Goal: Task Accomplishment & Management: Manage account settings

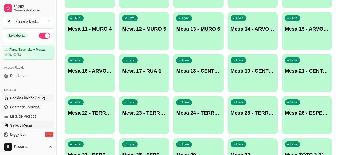
scroll to position [32, 0]
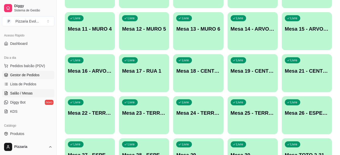
click at [28, 77] on span "Gestor de Pedidos" at bounding box center [24, 74] width 29 height 5
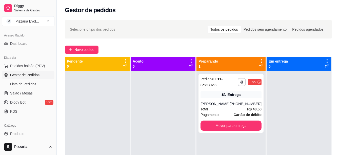
click at [249, 61] on div "Preparando 1" at bounding box center [230, 64] width 65 height 10
click at [259, 62] on icon at bounding box center [261, 61] width 5 height 5
click at [162, 107] on div at bounding box center [162, 148] width 65 height 155
click at [230, 130] on button "Mover para entrega" at bounding box center [230, 126] width 59 height 10
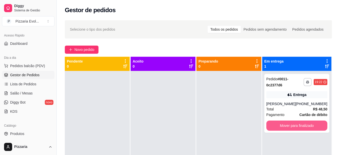
click at [274, 124] on button "Mover para finalizado" at bounding box center [296, 125] width 61 height 10
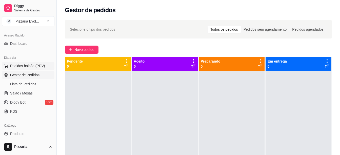
click at [31, 65] on span "Pedidos balcão (PDV)" at bounding box center [27, 65] width 35 height 5
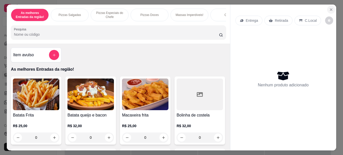
click at [327, 7] on button "Close" at bounding box center [331, 10] width 8 height 8
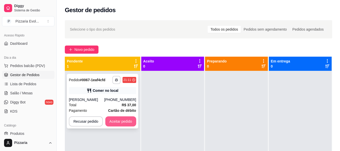
click at [118, 120] on button "Aceitar pedido" at bounding box center [120, 121] width 31 height 10
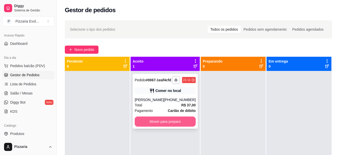
click at [180, 122] on button "Mover para preparo" at bounding box center [165, 121] width 61 height 10
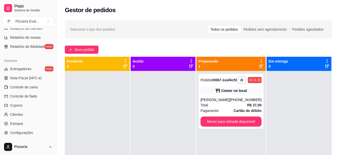
scroll to position [184, 0]
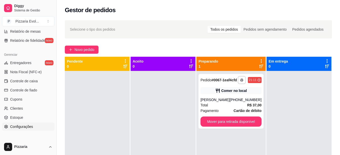
click at [22, 127] on span "Configurações" at bounding box center [21, 126] width 23 height 5
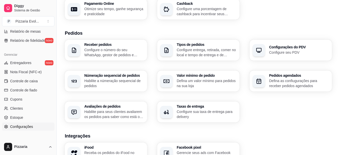
scroll to position [101, 0]
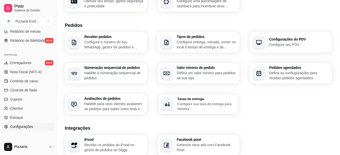
click at [191, 97] on h3 "Taxas de entrega" at bounding box center [206, 99] width 58 height 4
click at [216, 43] on p "Configure entrega, retirada, comer no local e tempo de entrega e de retirada" at bounding box center [206, 44] width 60 height 10
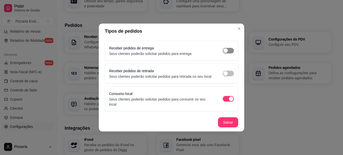
click at [229, 53] on span "button" at bounding box center [228, 51] width 11 height 6
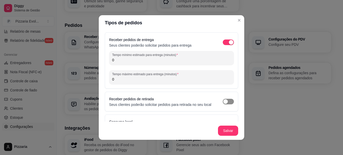
click at [224, 104] on div "button" at bounding box center [226, 101] width 5 height 5
